Goal: Task Accomplishment & Management: Manage account settings

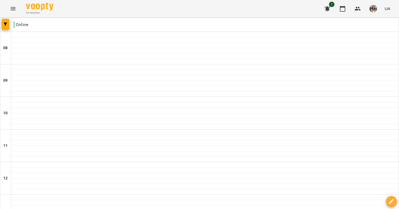
scroll to position [288, 0]
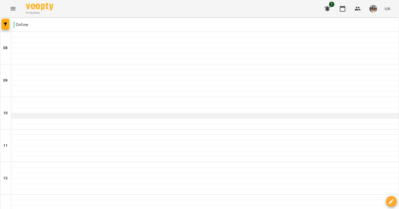
scroll to position [317, 0]
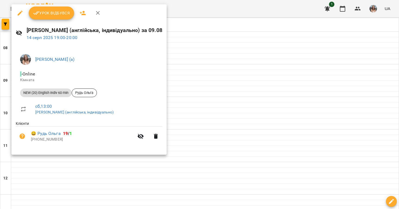
click at [58, 12] on span "Урок відбувся" at bounding box center [51, 13] width 37 height 7
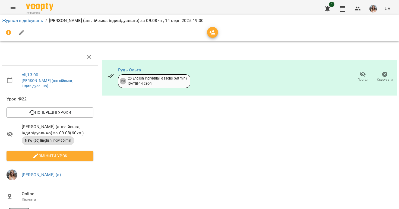
click at [338, 14] on div "1 UA" at bounding box center [357, 9] width 72 height 14
click at [341, 8] on icon "button" at bounding box center [343, 8] width 7 height 7
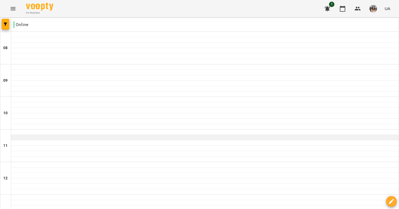
scroll to position [253, 0]
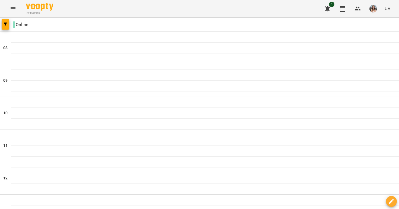
drag, startPoint x: 149, startPoint y: 165, endPoint x: 170, endPoint y: 137, distance: 34.6
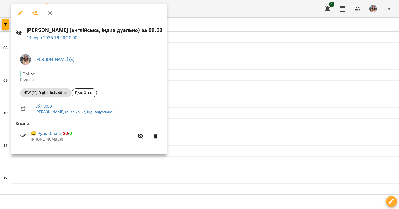
click at [170, 137] on div at bounding box center [199, 104] width 399 height 209
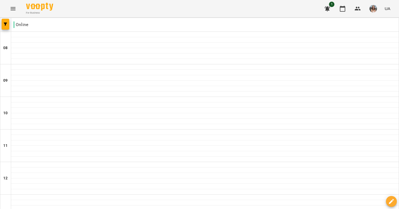
scroll to position [327, 0]
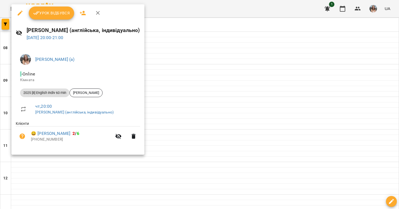
click at [56, 6] on div "Урок відбувся" at bounding box center [77, 12] width 133 height 17
click at [53, 13] on span "Урок відбувся" at bounding box center [51, 13] width 37 height 7
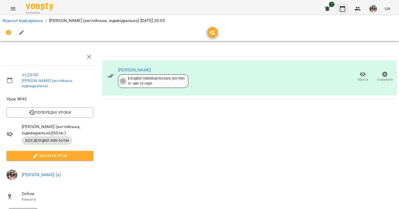
click at [340, 9] on button "button" at bounding box center [342, 8] width 13 height 13
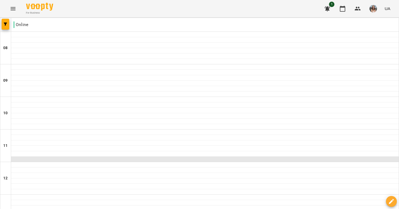
scroll to position [229, 0]
